Goal: Transaction & Acquisition: Purchase product/service

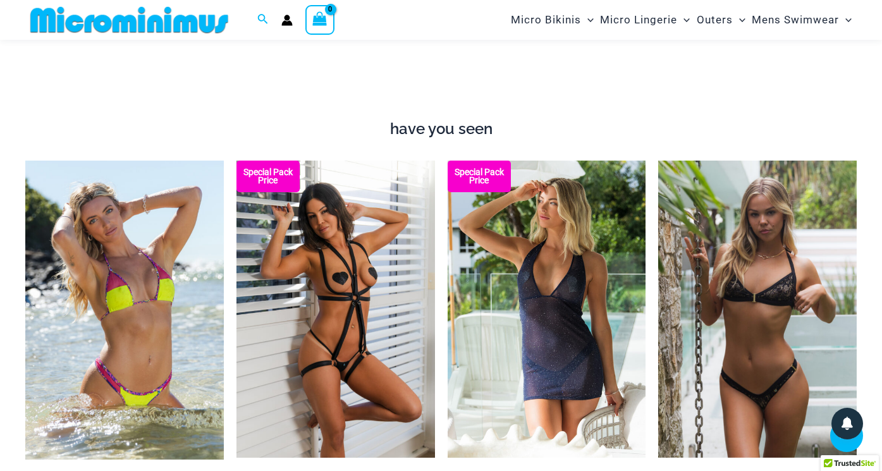
scroll to position [1370, 0]
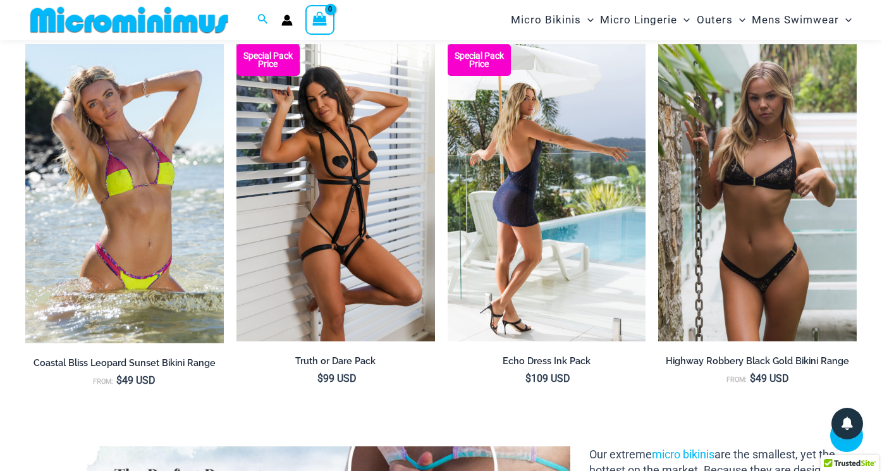
click at [526, 143] on img at bounding box center [546, 193] width 198 height 298
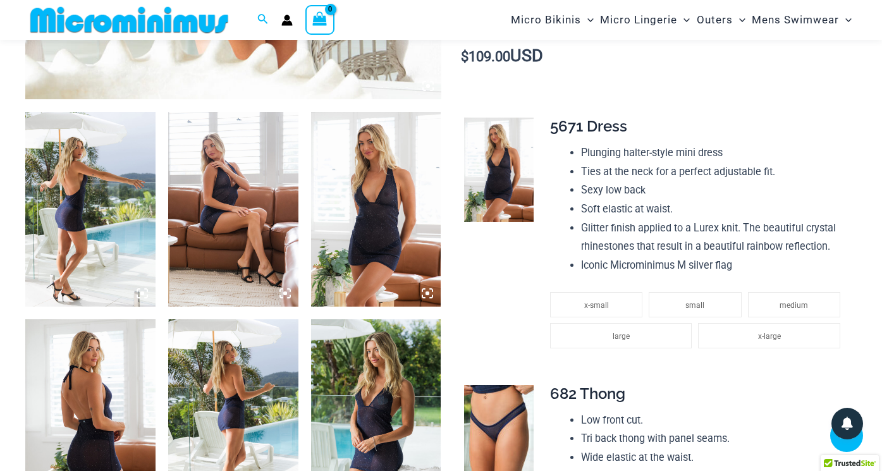
scroll to position [638, 0]
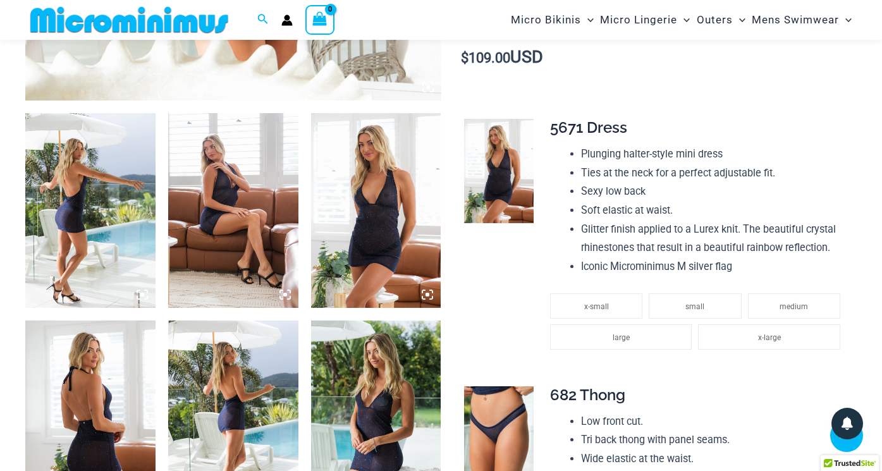
click at [248, 179] on img at bounding box center [233, 210] width 130 height 195
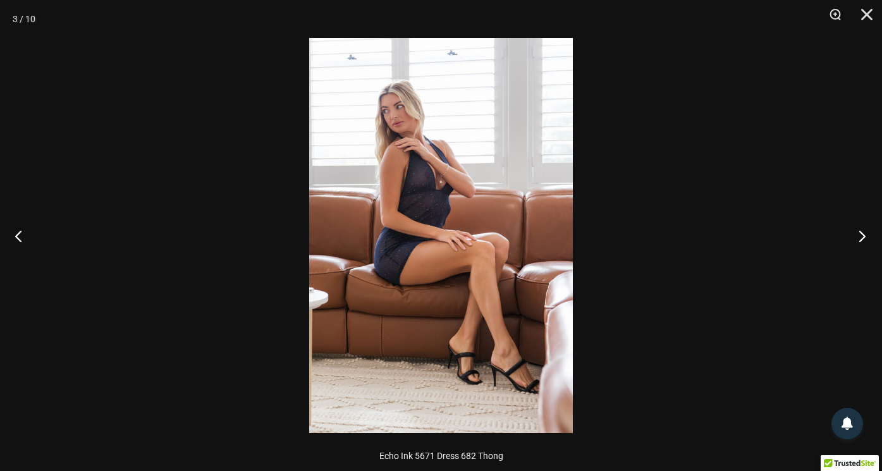
click at [866, 238] on button "Next" at bounding box center [857, 235] width 47 height 63
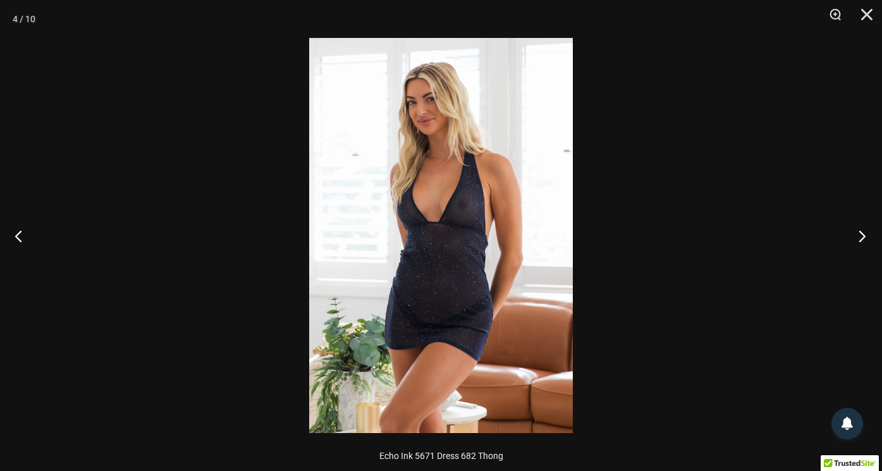
click at [866, 238] on button "Next" at bounding box center [857, 235] width 47 height 63
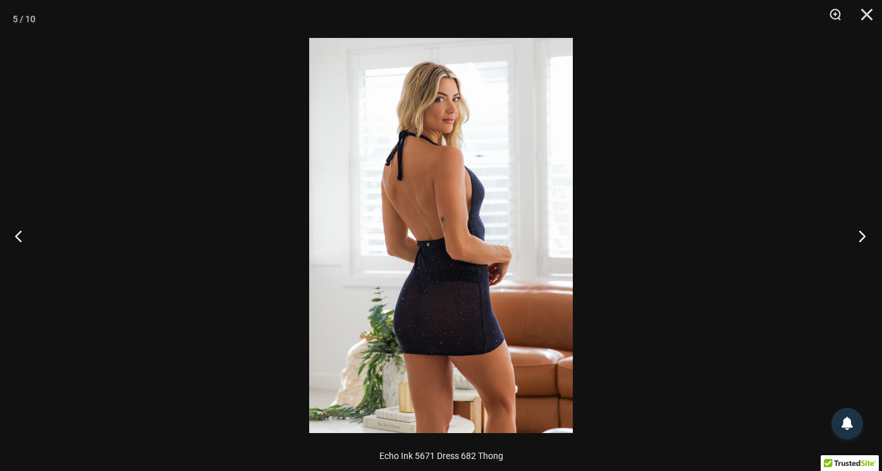
click at [866, 238] on button "Next" at bounding box center [857, 235] width 47 height 63
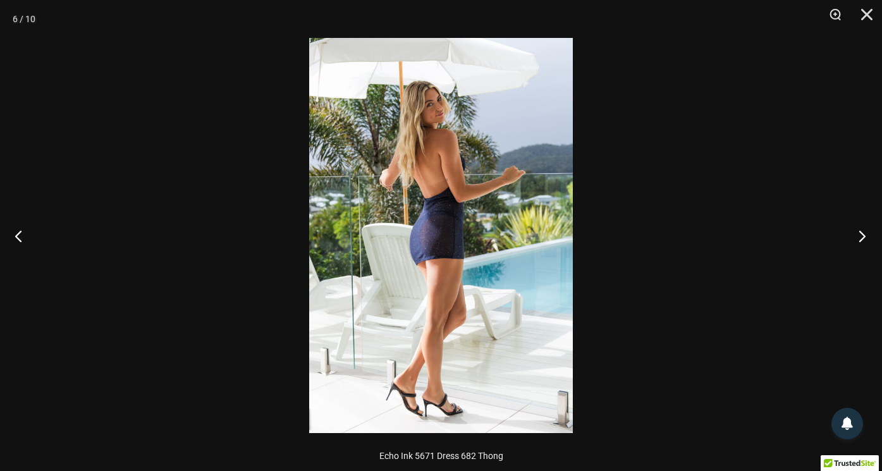
click at [866, 238] on button "Next" at bounding box center [857, 235] width 47 height 63
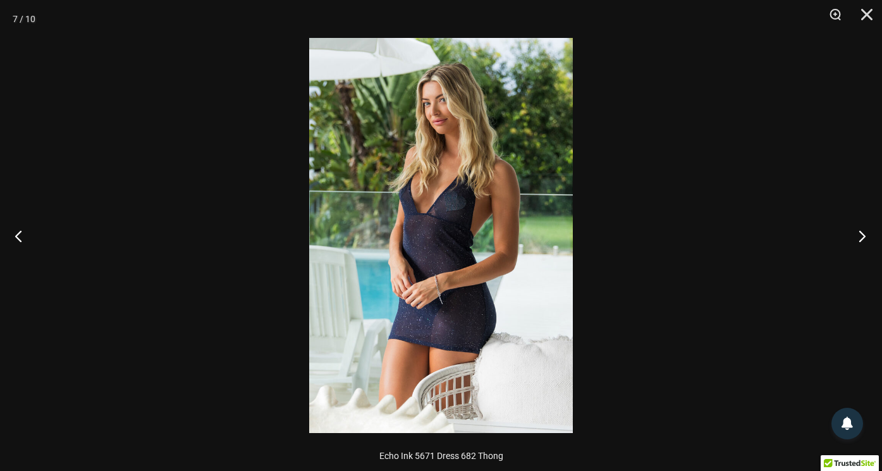
click at [866, 238] on button "Next" at bounding box center [857, 235] width 47 height 63
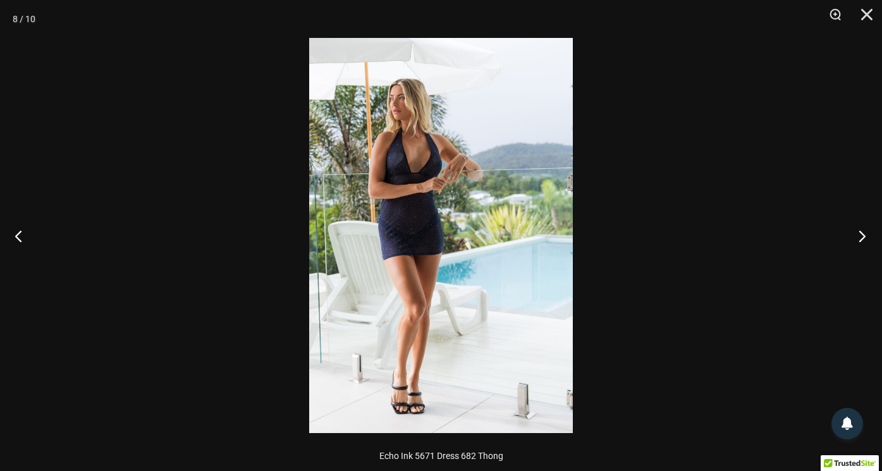
click at [866, 238] on button "Next" at bounding box center [857, 235] width 47 height 63
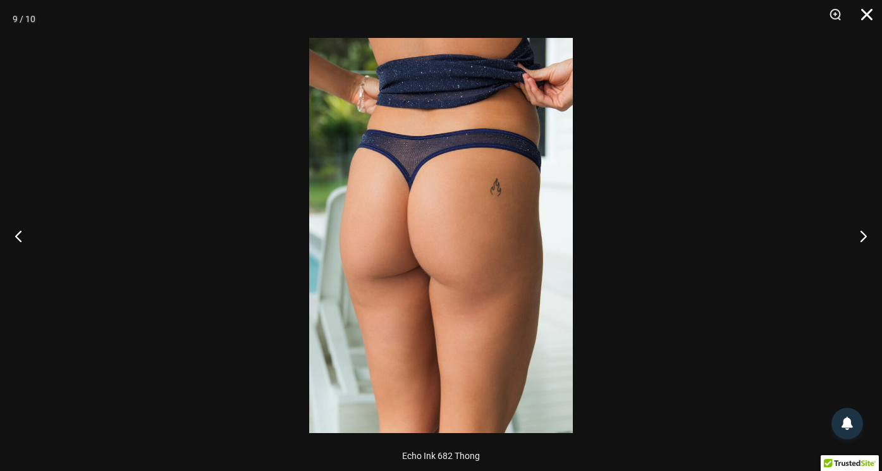
click at [863, 16] on button "Close" at bounding box center [862, 19] width 32 height 38
